Goal: Find specific page/section: Find specific page/section

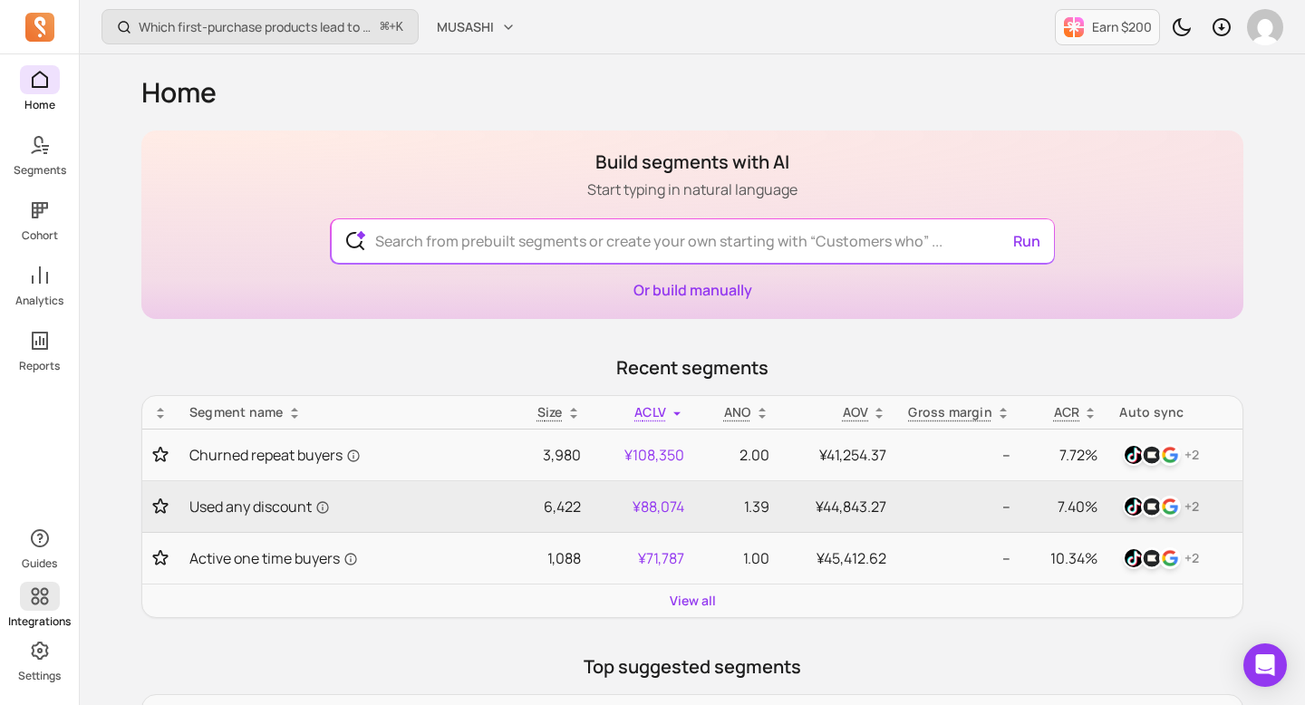
click at [39, 621] on p "Integrations" at bounding box center [39, 621] width 63 height 14
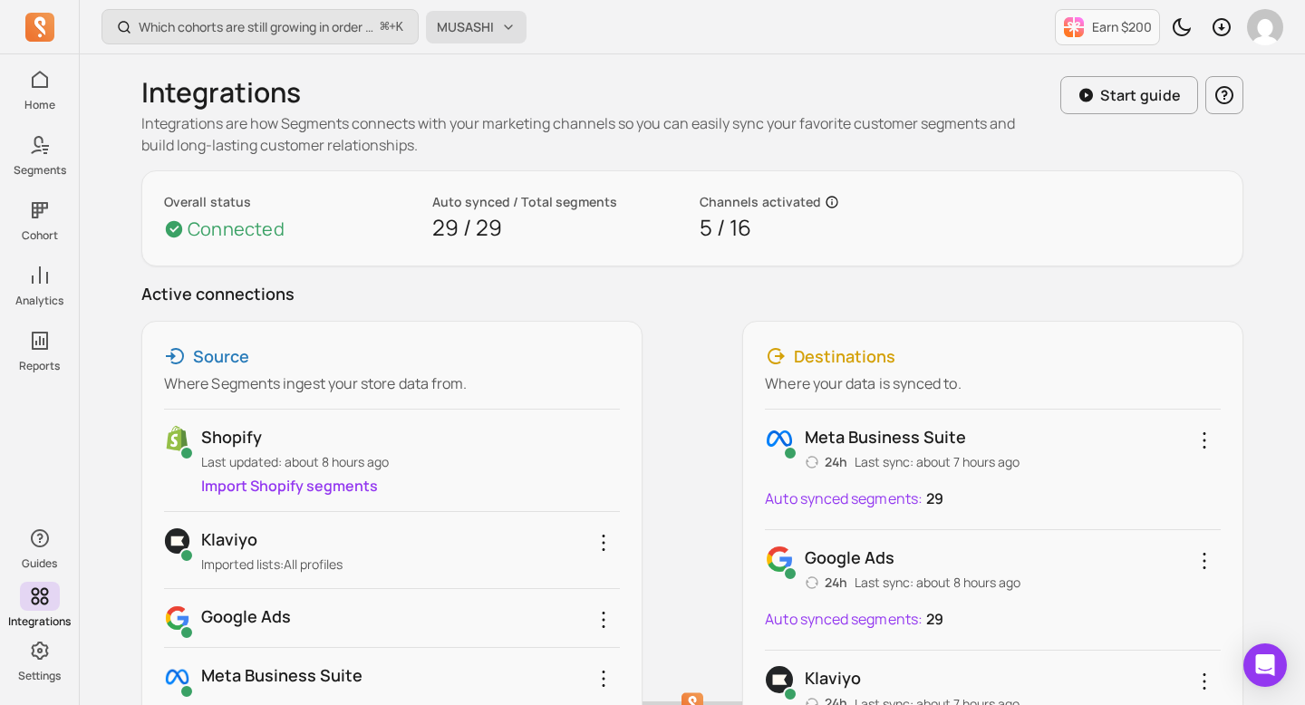
click at [448, 21] on span "MUSASHI" at bounding box center [465, 27] width 57 height 18
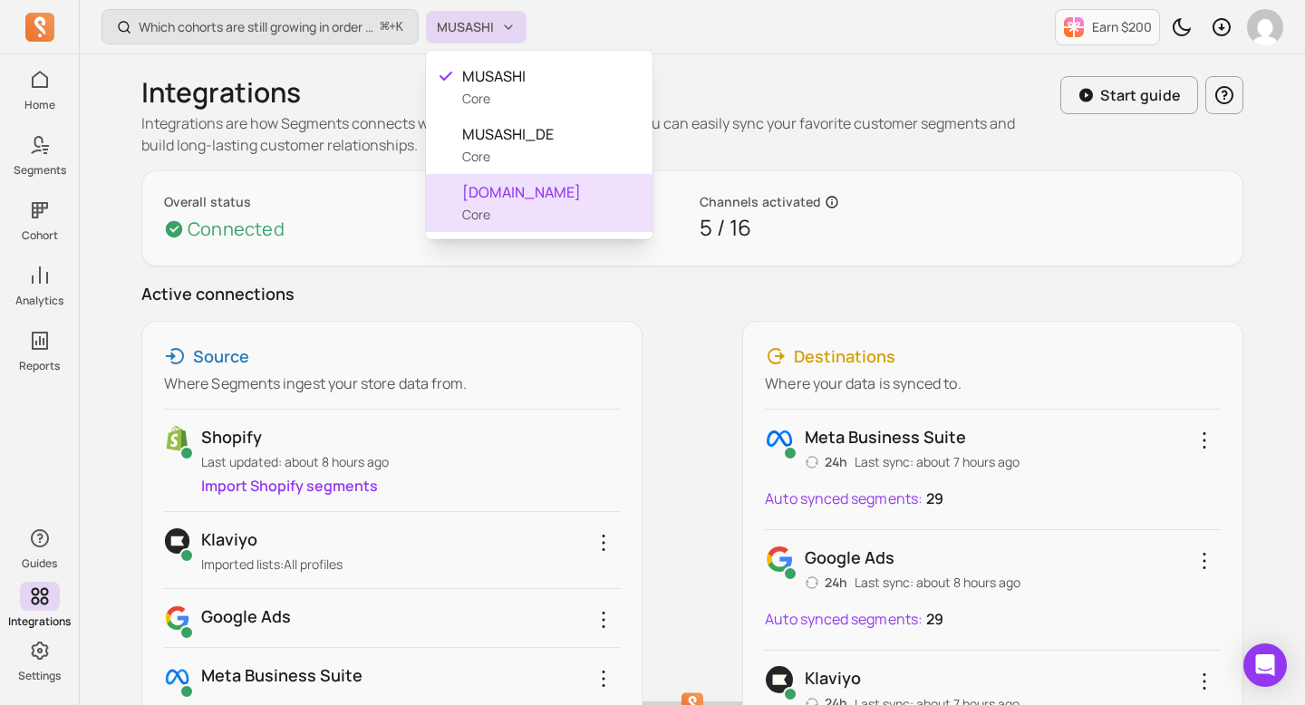
click at [513, 198] on span "[DOMAIN_NAME]" at bounding box center [550, 192] width 176 height 22
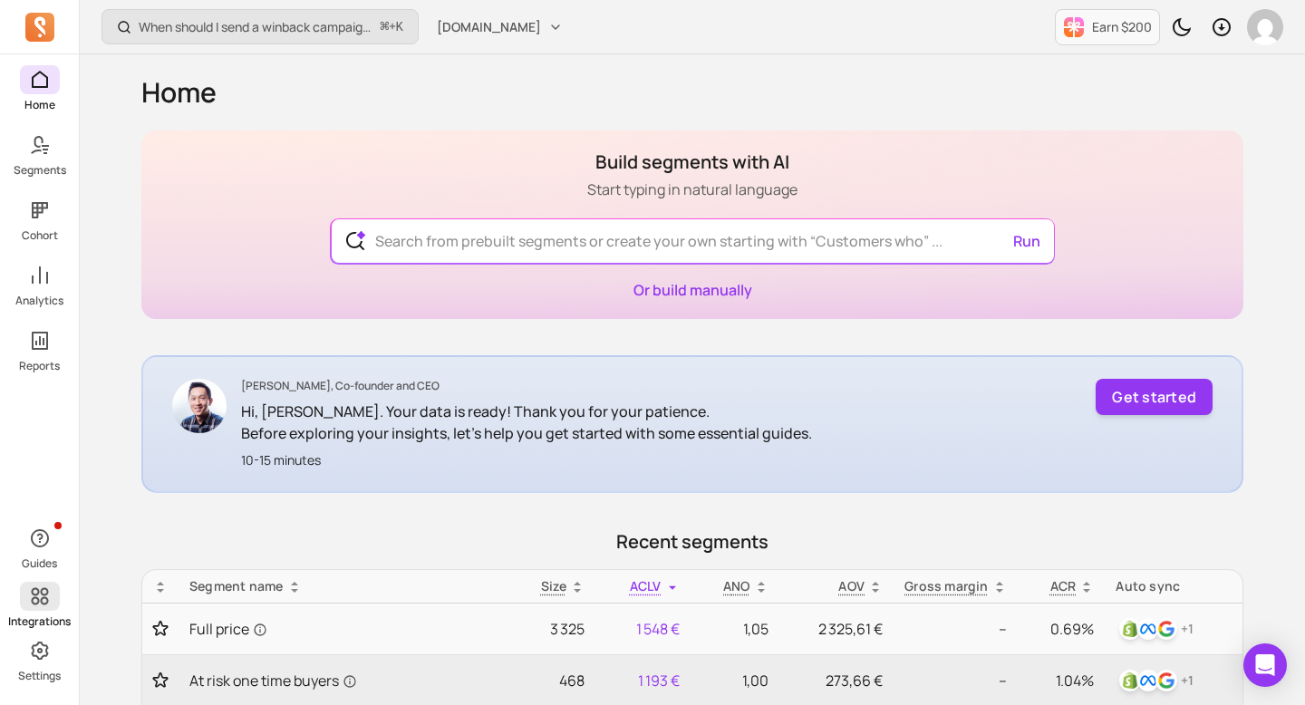
click at [49, 607] on span at bounding box center [40, 596] width 40 height 29
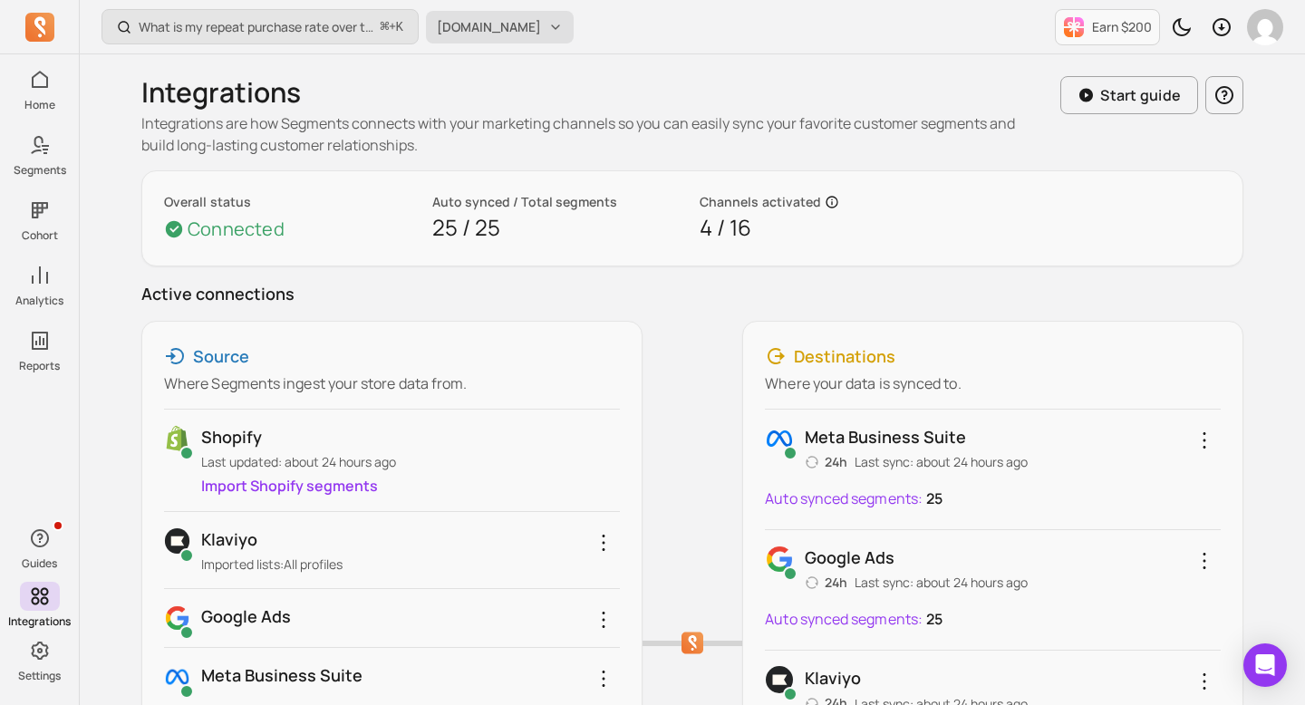
click at [451, 14] on button "[DOMAIN_NAME]" at bounding box center [500, 27] width 148 height 33
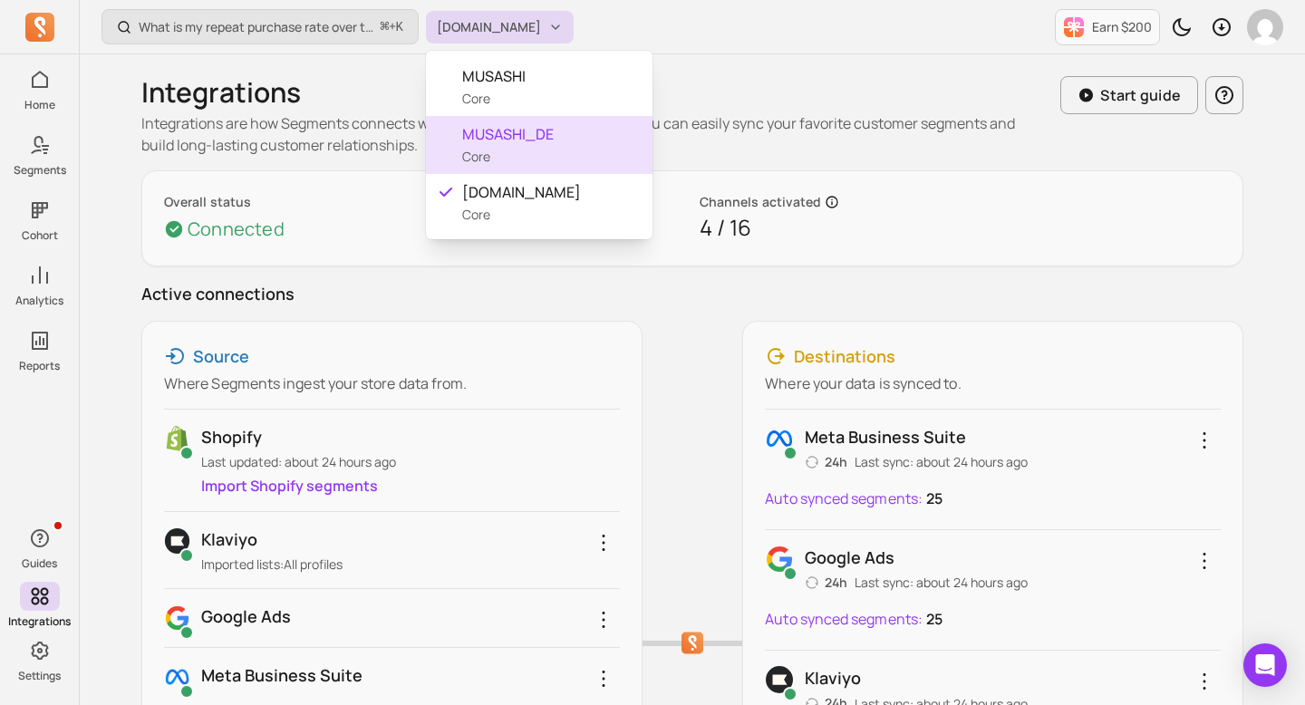
click at [503, 137] on span "MUSASHI_DE" at bounding box center [550, 134] width 176 height 22
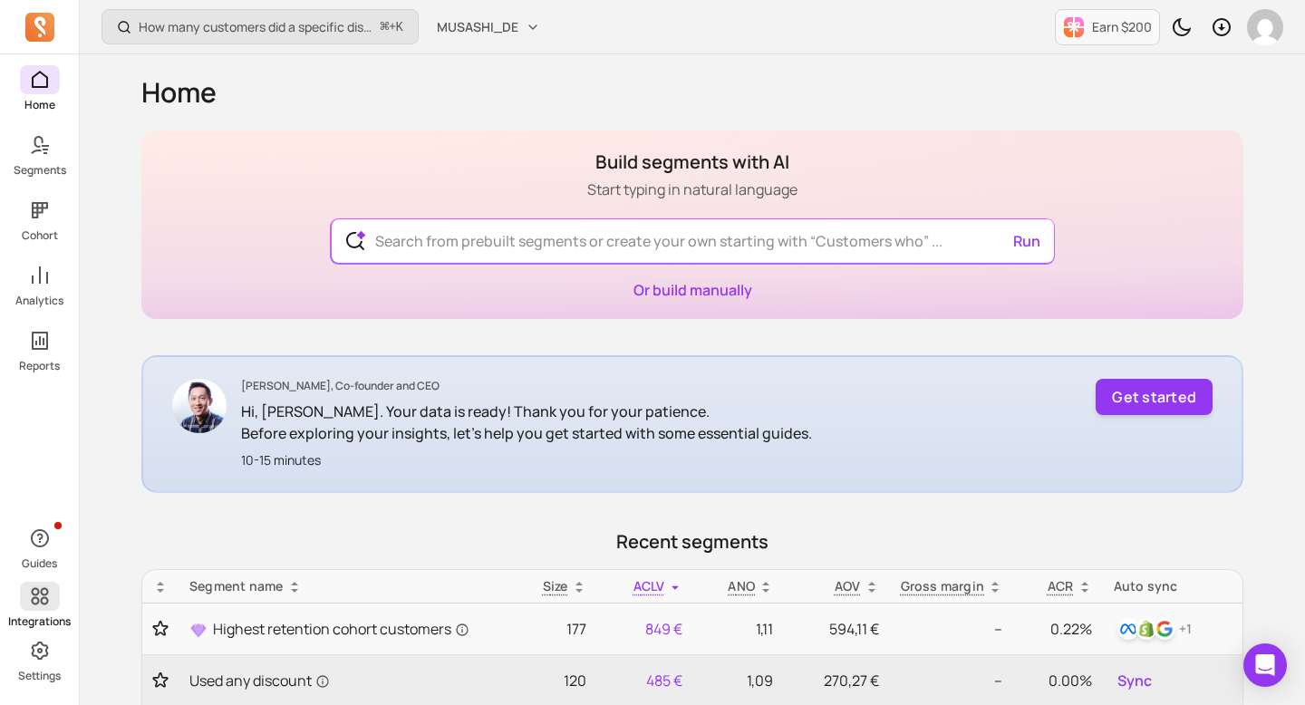
click at [37, 602] on icon at bounding box center [39, 596] width 17 height 17
